Goal: Task Accomplishment & Management: Manage account settings

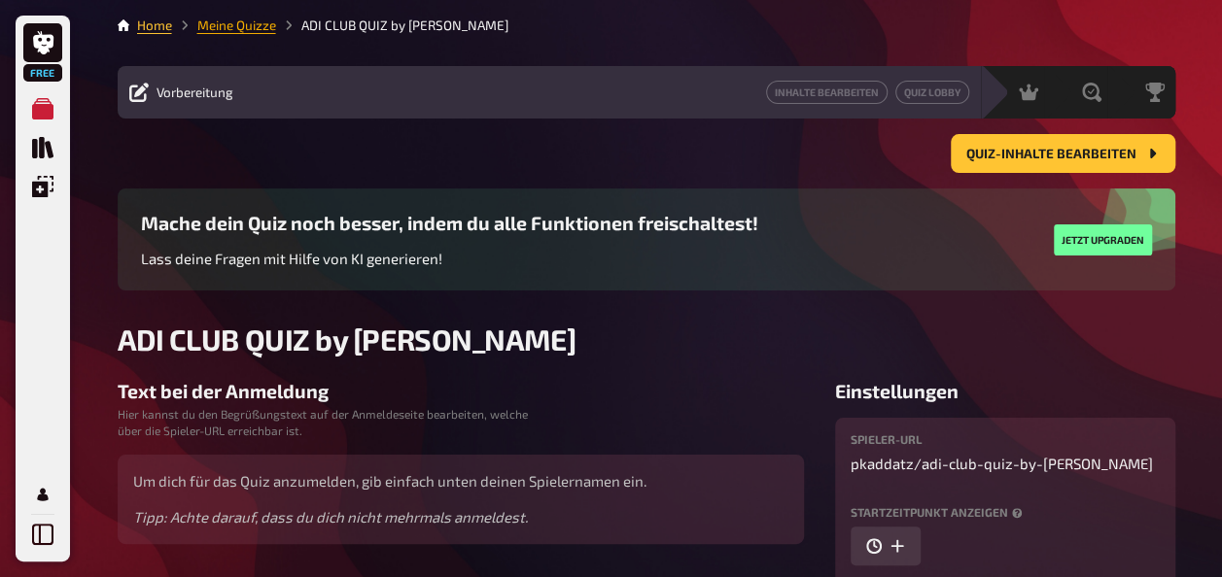
click at [254, 17] on link "Meine Quizze" at bounding box center [236, 25] width 79 height 16
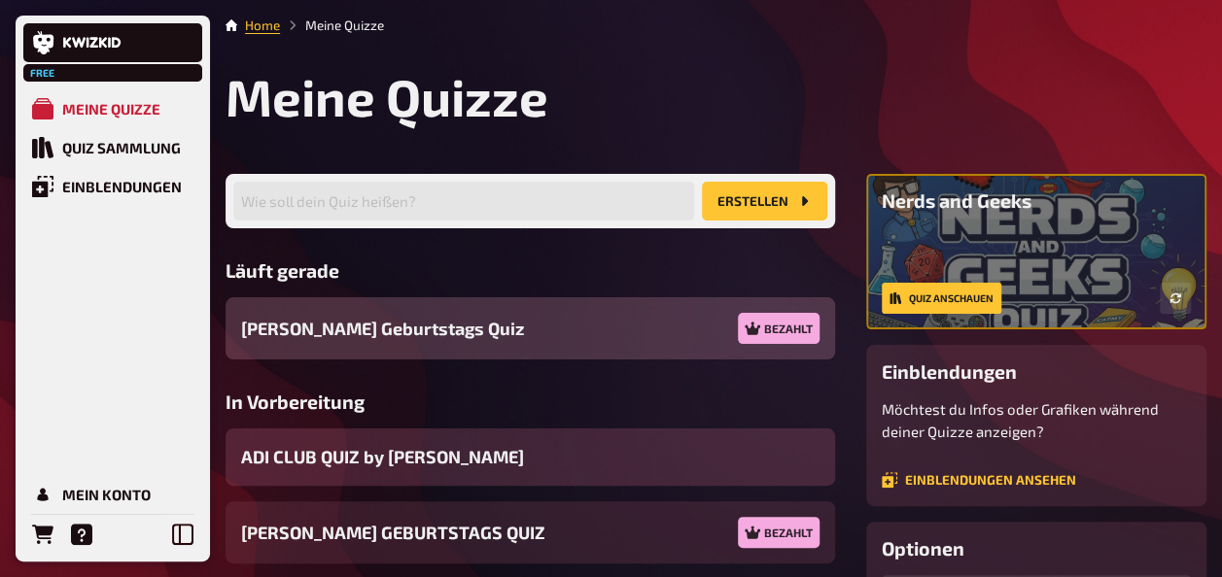
click at [440, 453] on div "ADI CLUB QUIZ by [PERSON_NAME]" at bounding box center [530, 457] width 609 height 57
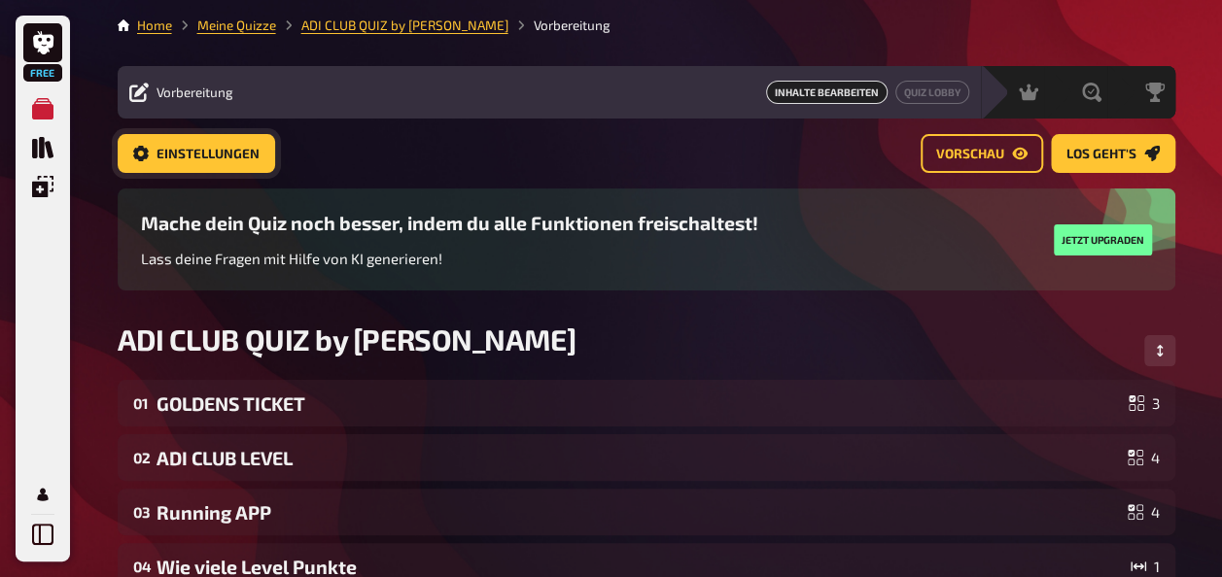
click at [235, 161] on link "Einstellungen" at bounding box center [196, 153] width 157 height 39
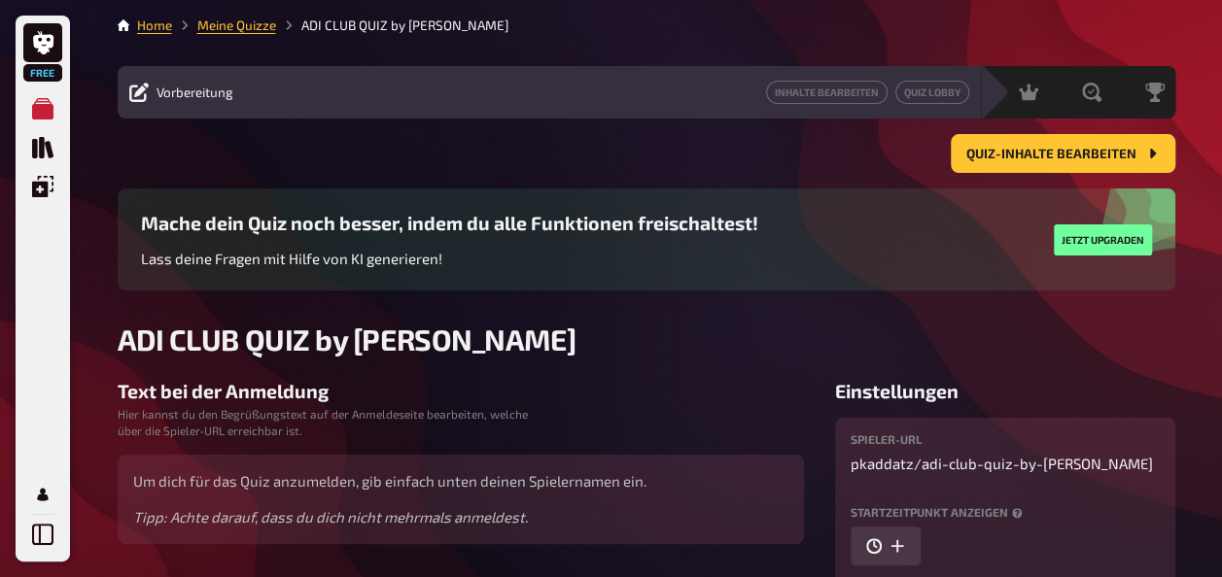
click at [222, 89] on span "Vorbereitung" at bounding box center [195, 93] width 77 height 16
click at [151, 91] on div "Vorbereitung" at bounding box center [181, 92] width 104 height 19
click at [129, 92] on icon at bounding box center [138, 92] width 19 height 19
click at [958, 93] on link "Quiz Lobby" at bounding box center [932, 92] width 74 height 23
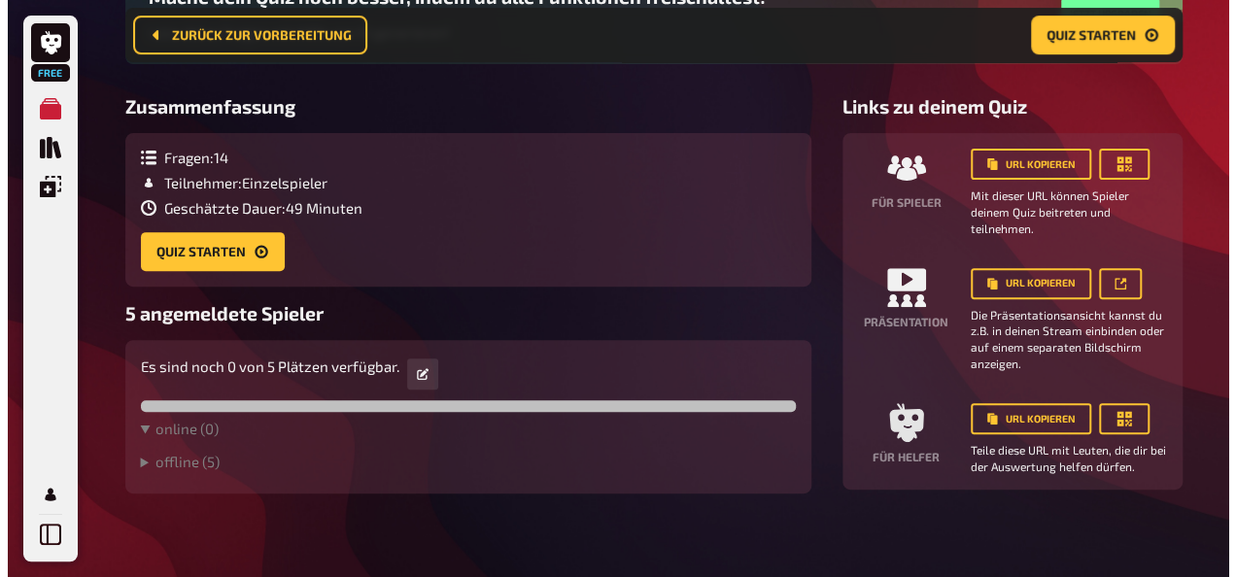
scroll to position [253, 0]
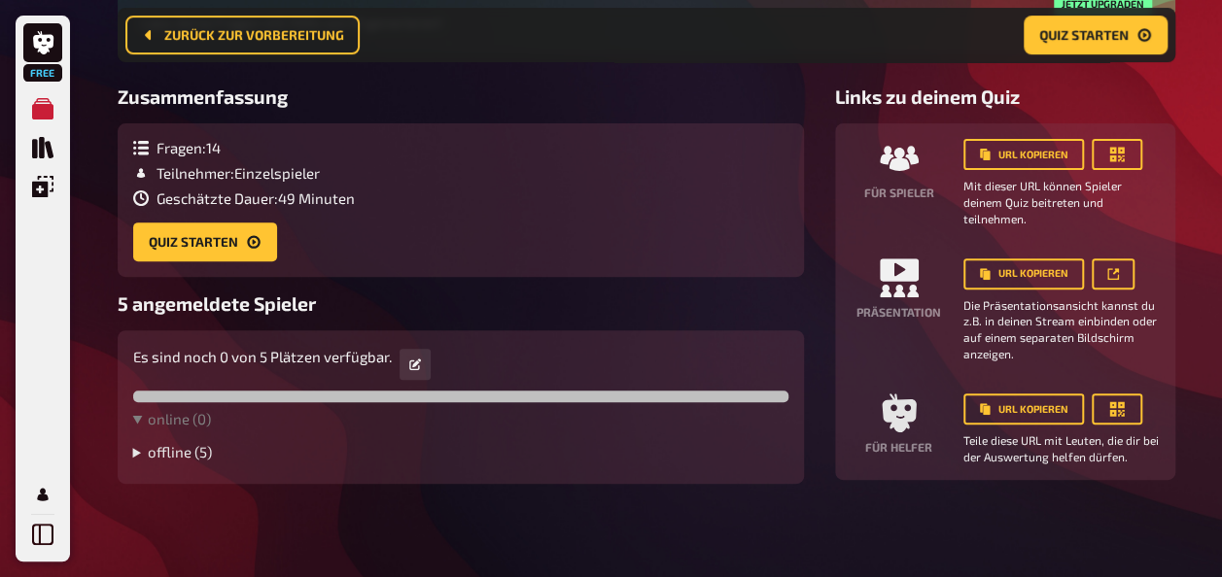
click at [192, 445] on summary "offline ( 5 )" at bounding box center [460, 451] width 655 height 17
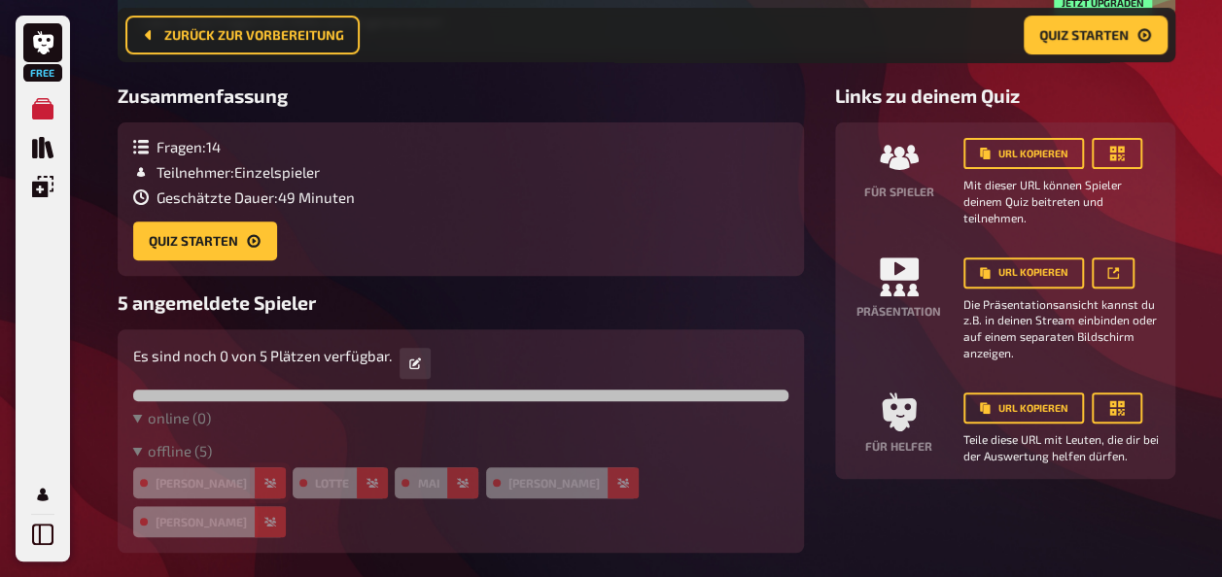
click at [255, 481] on button "button" at bounding box center [270, 483] width 31 height 31
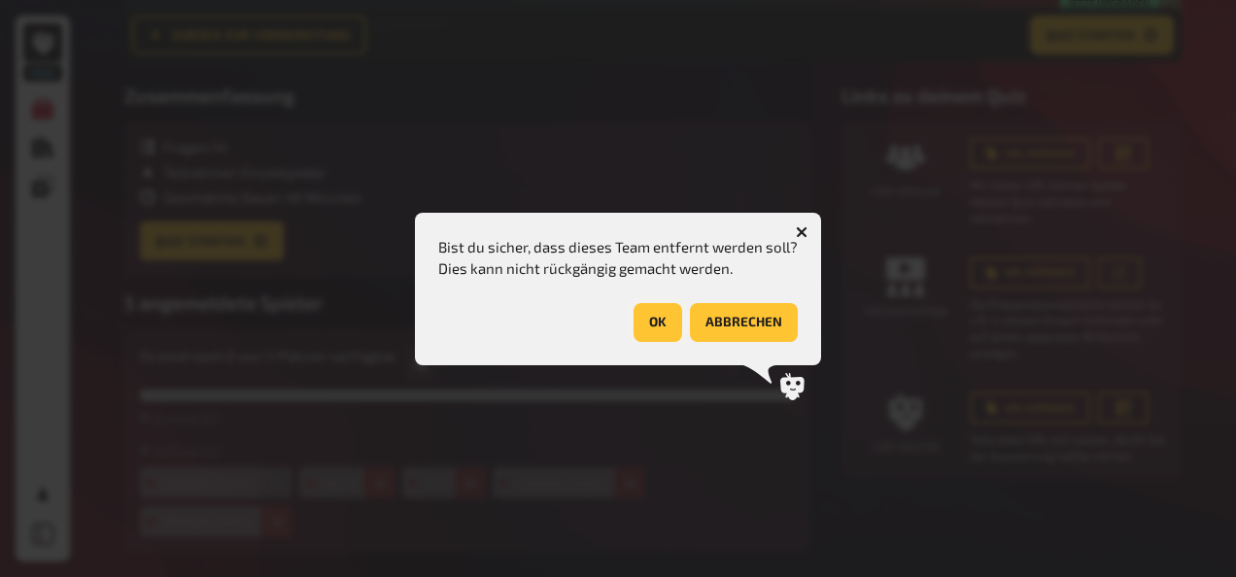
click at [650, 317] on button "OK" at bounding box center [658, 322] width 49 height 39
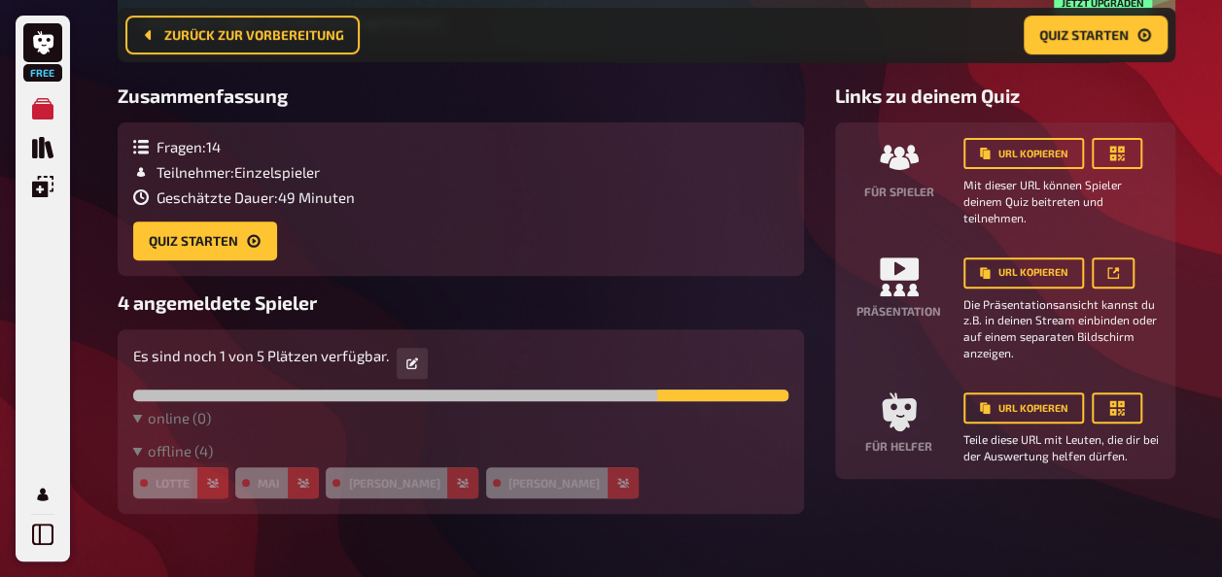
click at [225, 486] on button "button" at bounding box center [212, 483] width 31 height 31
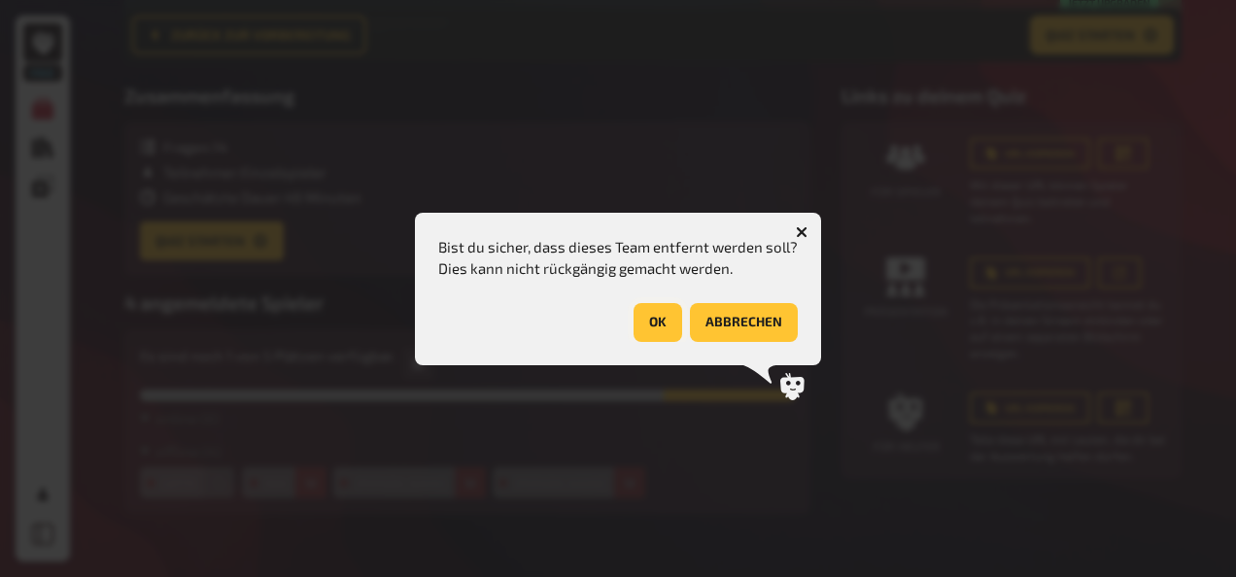
click at [669, 317] on button "OK" at bounding box center [658, 322] width 49 height 39
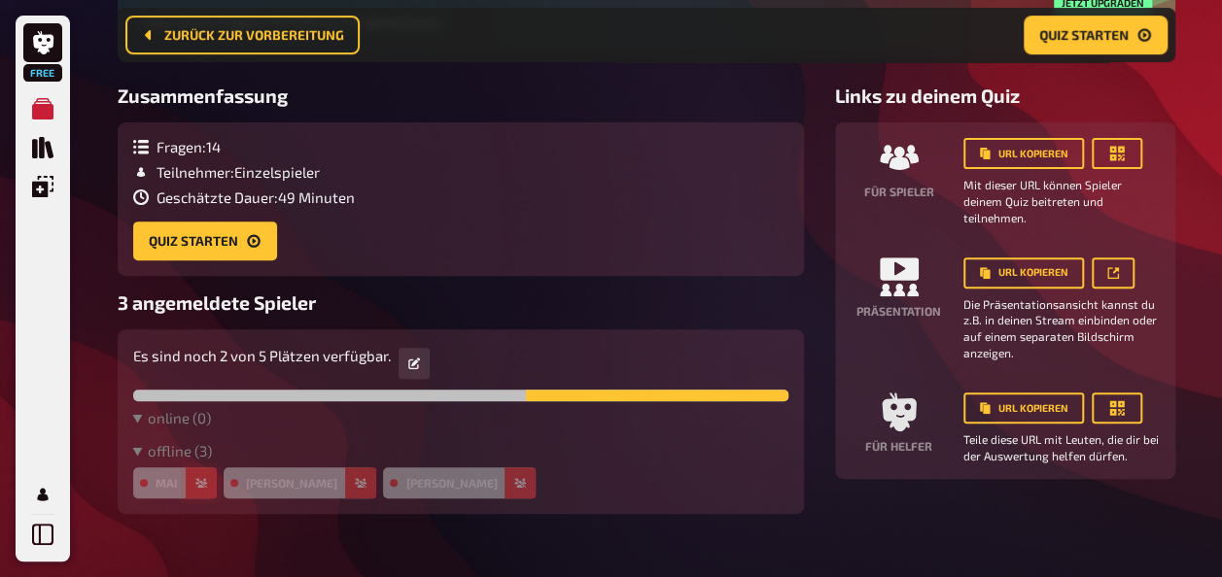
click at [198, 486] on icon "button" at bounding box center [201, 483] width 12 height 10
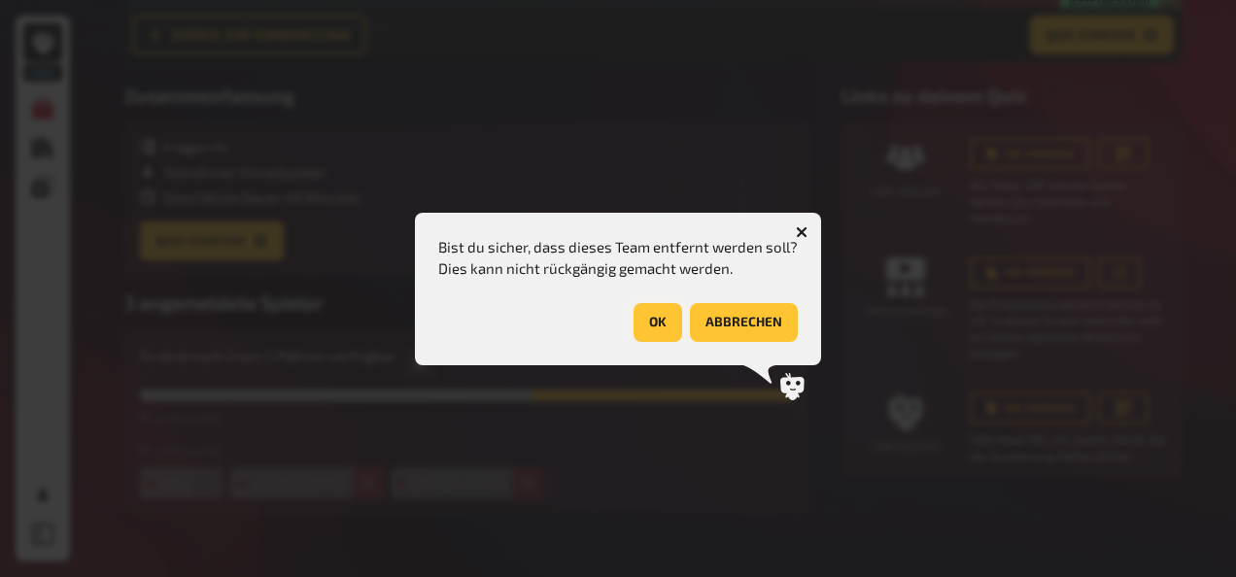
click at [663, 341] on button "OK" at bounding box center [658, 322] width 49 height 39
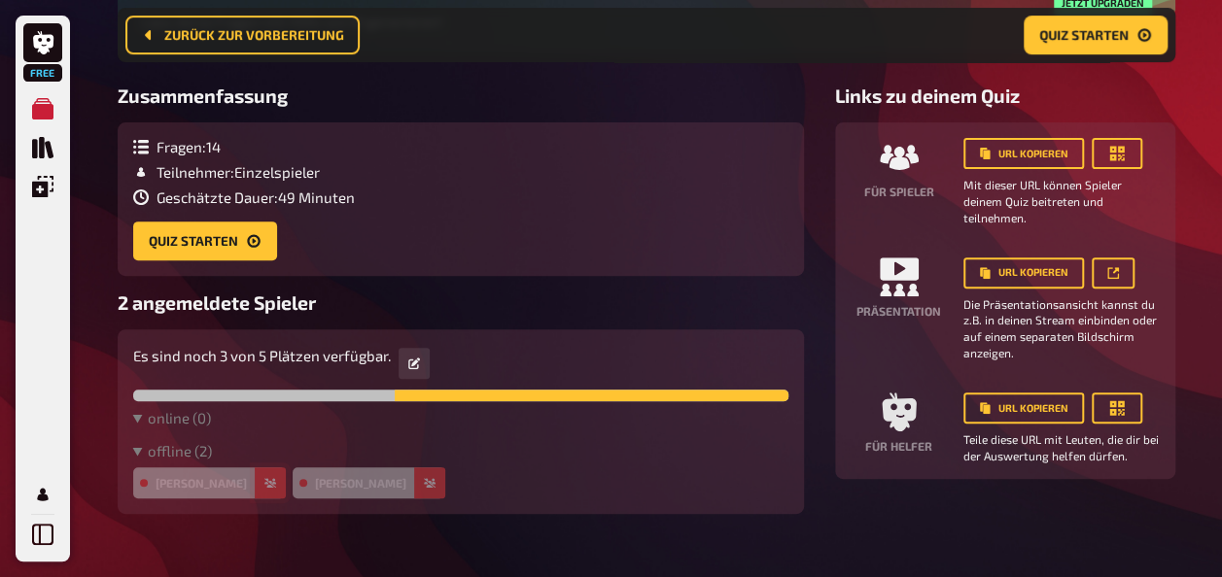
click at [264, 483] on icon "button" at bounding box center [270, 483] width 12 height 10
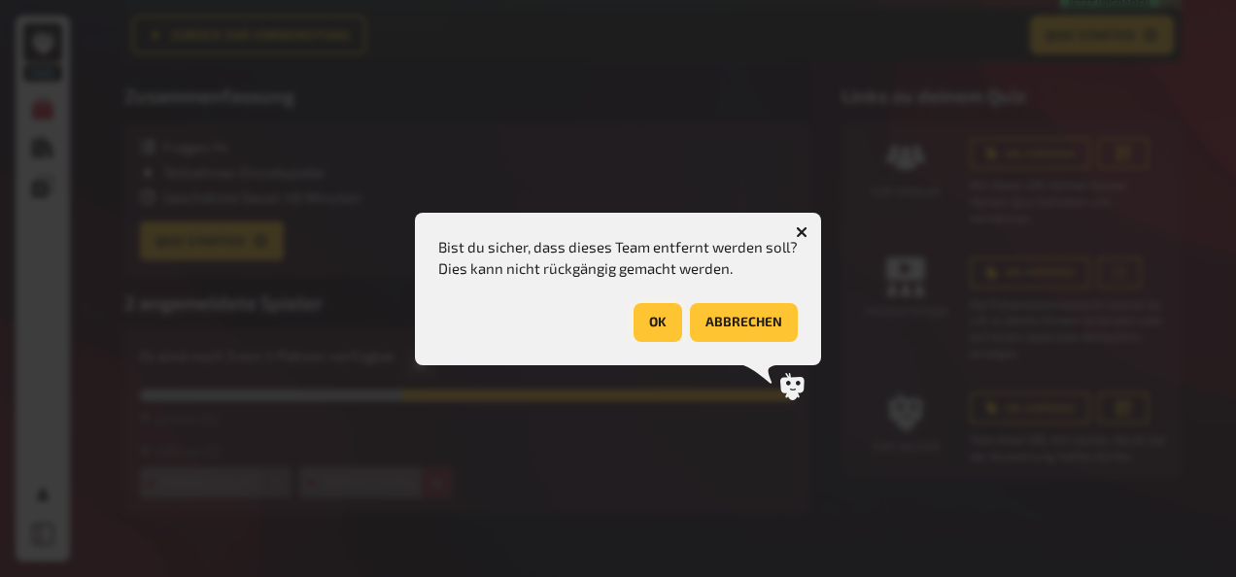
click at [647, 326] on button "OK" at bounding box center [658, 322] width 49 height 39
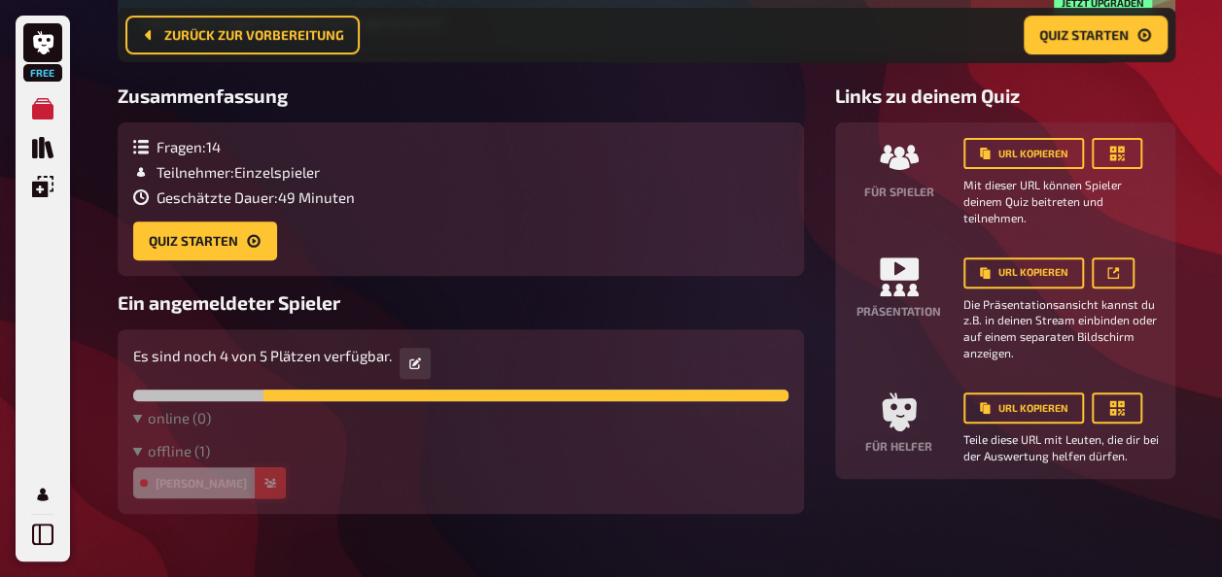
click at [264, 480] on icon "button" at bounding box center [270, 483] width 12 height 10
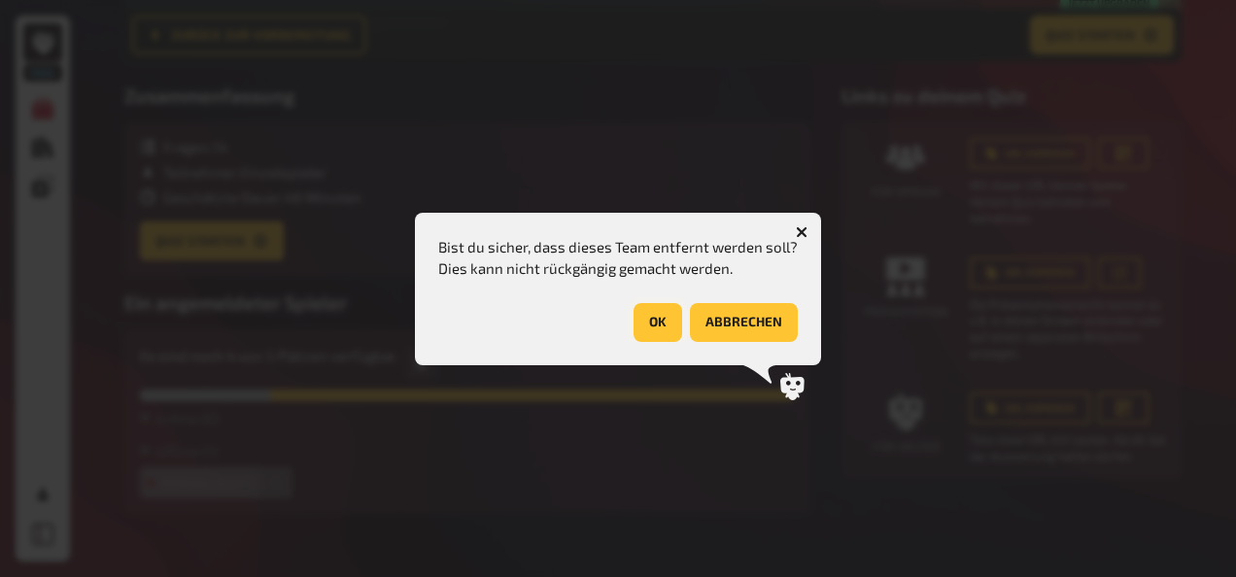
click at [668, 323] on button "OK" at bounding box center [658, 322] width 49 height 39
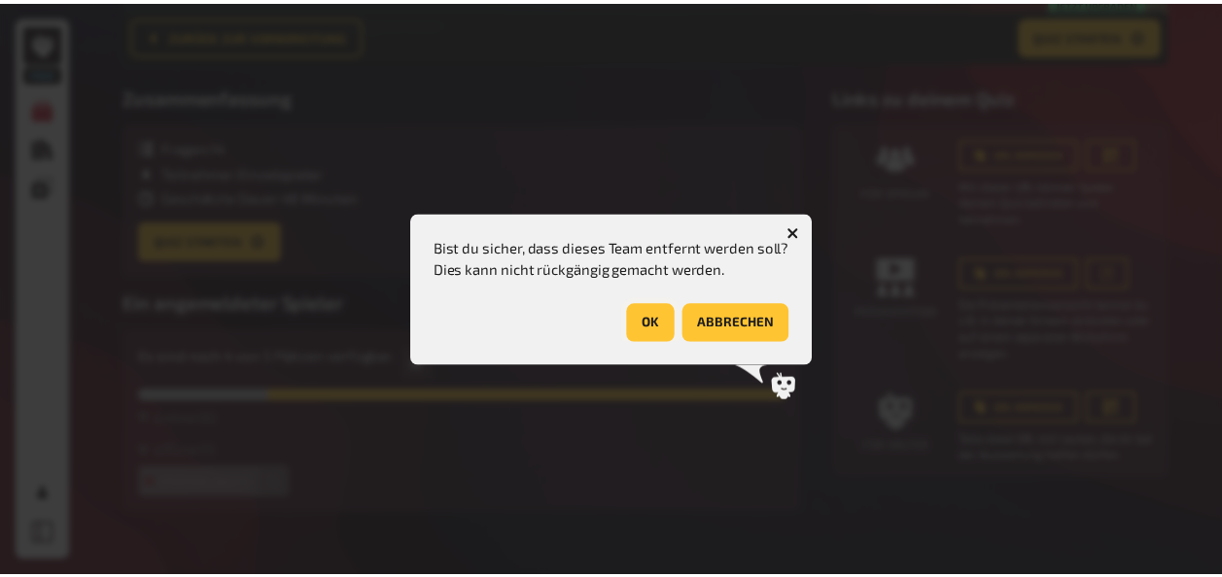
scroll to position [249, 0]
